Goal: Task Accomplishment & Management: Use online tool/utility

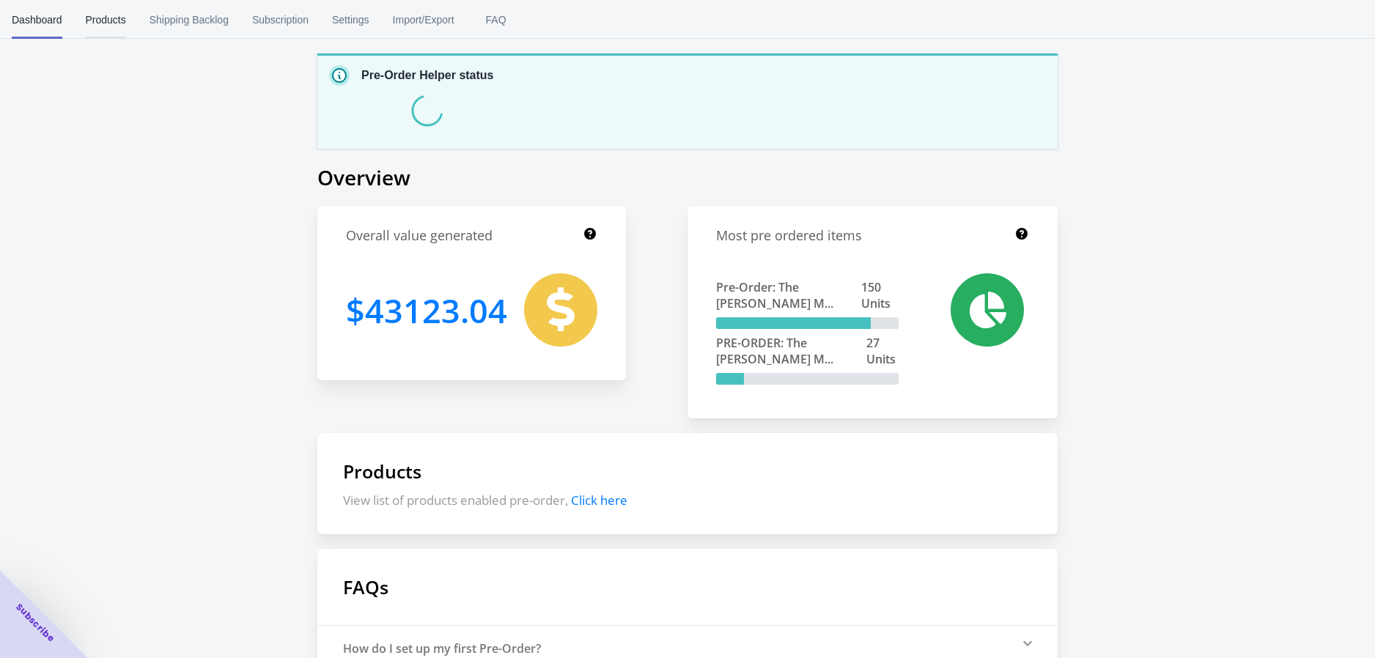
click at [103, 21] on span "Products" at bounding box center [106, 20] width 40 height 38
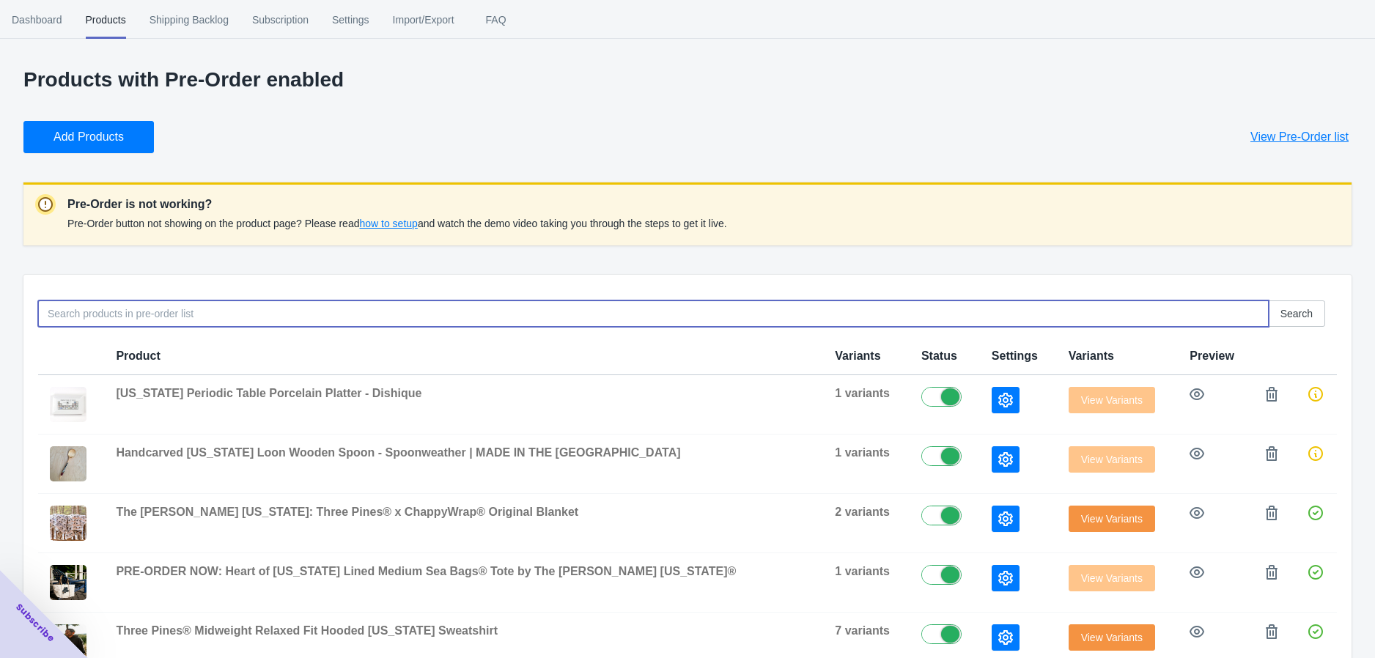
click at [229, 314] on input at bounding box center [653, 313] width 1230 height 26
type input "three pines chappy"
click at [1292, 316] on span "Search" at bounding box center [1296, 314] width 32 height 12
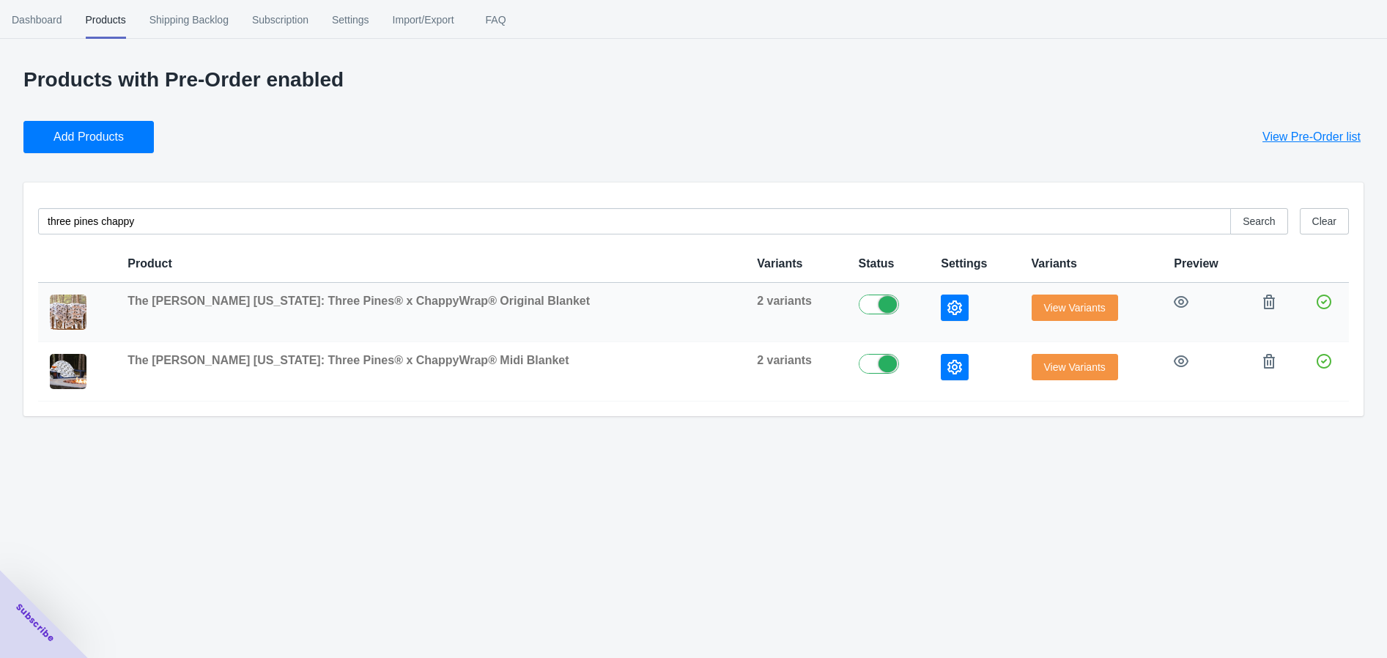
click at [859, 312] on label at bounding box center [888, 304] width 59 height 18
checkbox input "false"
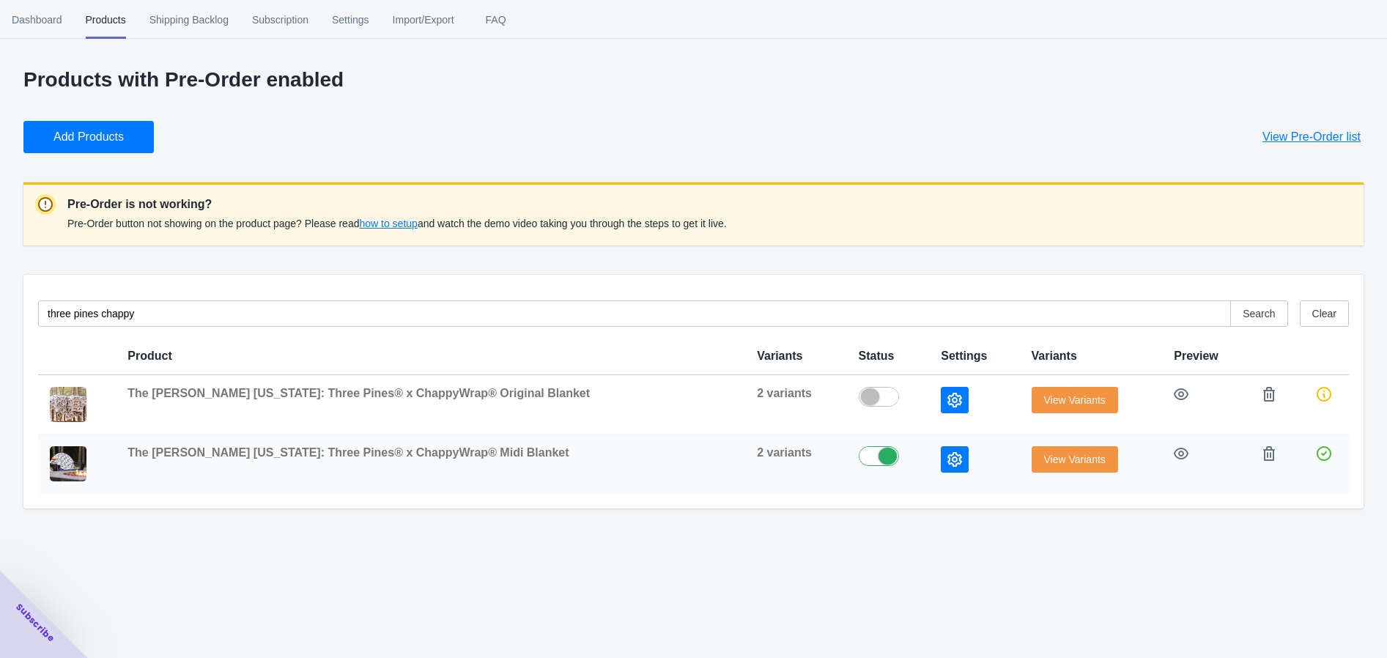
click at [859, 456] on label at bounding box center [888, 455] width 59 height 18
checkbox input "false"
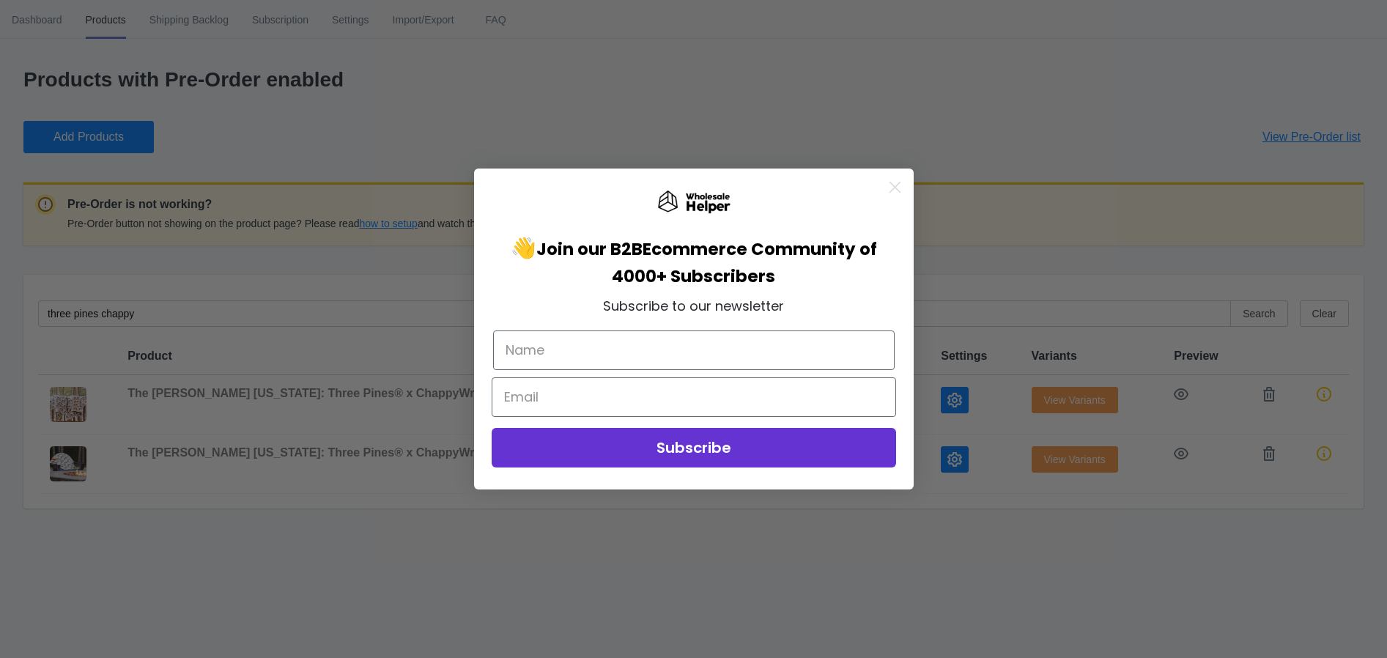
click at [892, 188] on icon "Close dialog" at bounding box center [895, 187] width 10 height 10
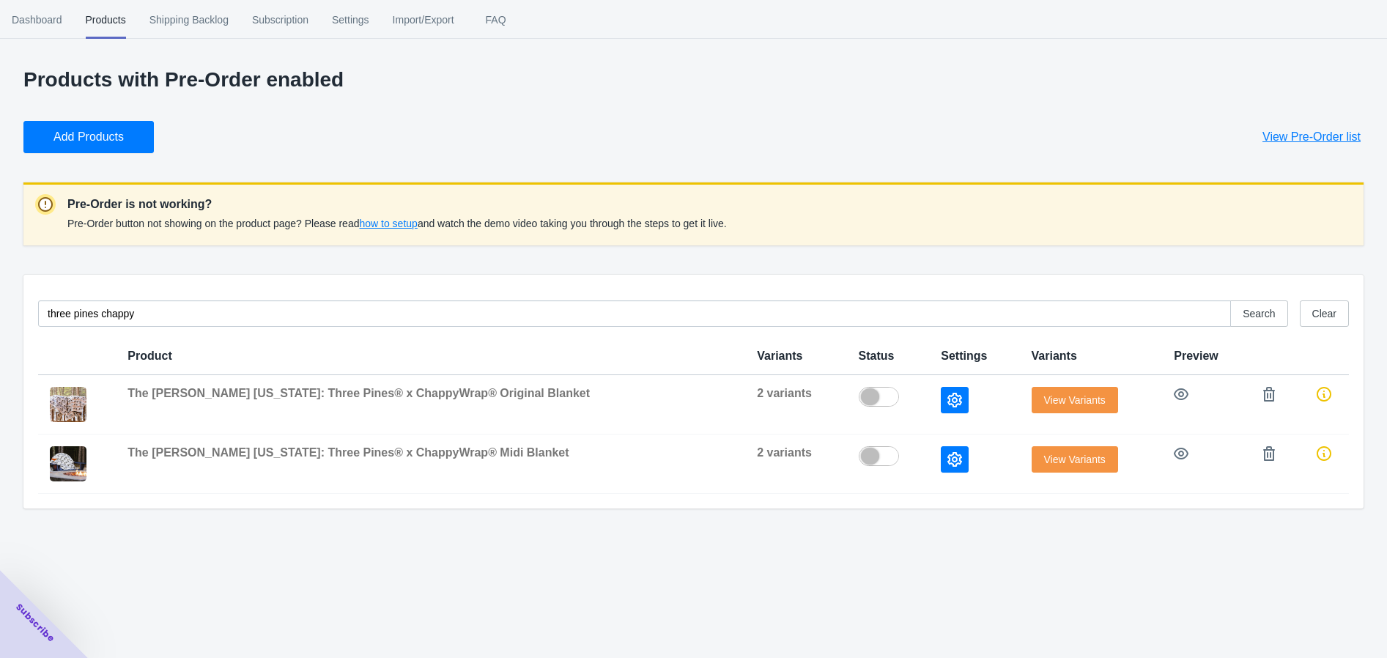
click at [777, 103] on div "Products with Pre-Order enabled Add Products View Pre-Order list Pre-Order is n…" at bounding box center [693, 288] width 1340 height 440
